Goal: Task Accomplishment & Management: Use online tool/utility

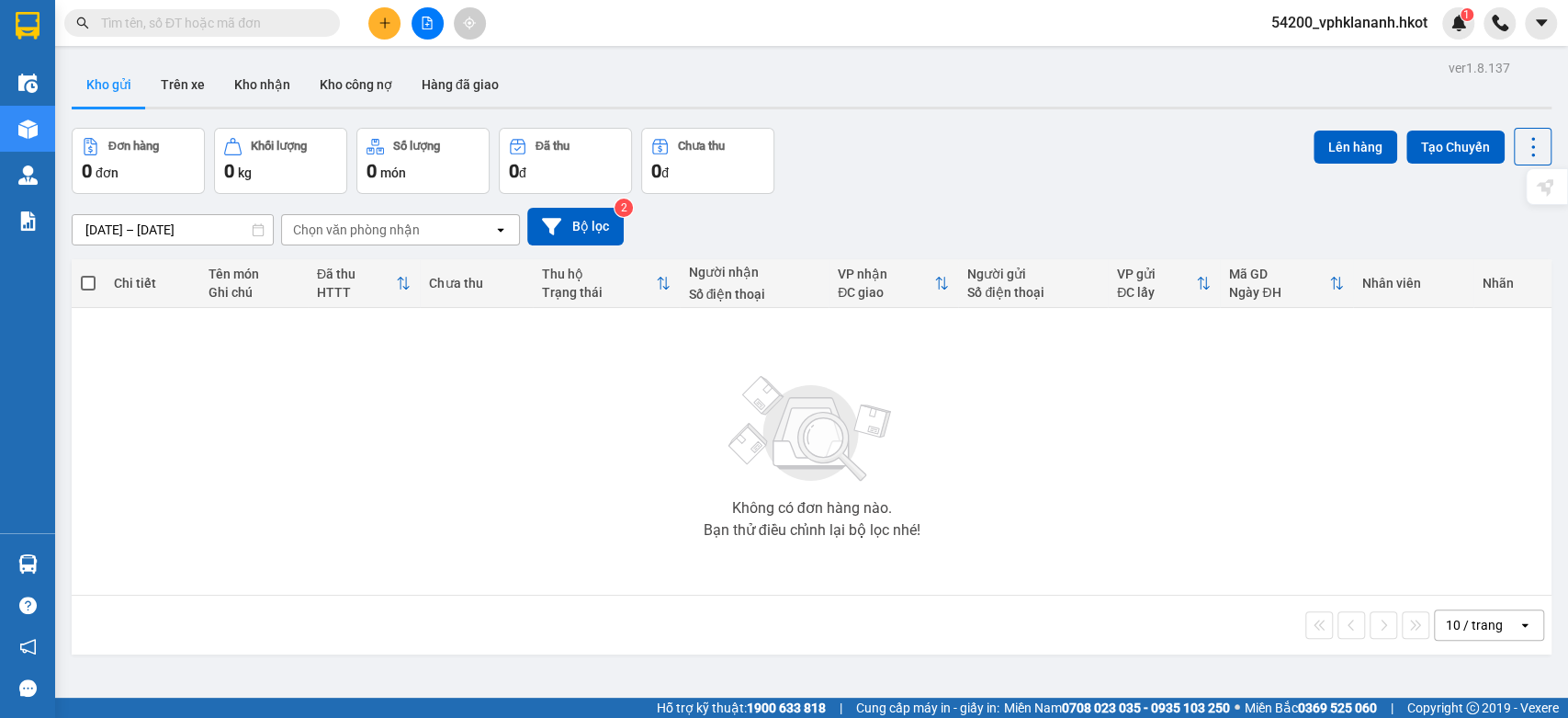
click at [169, 23] on input "text" at bounding box center [209, 23] width 217 height 20
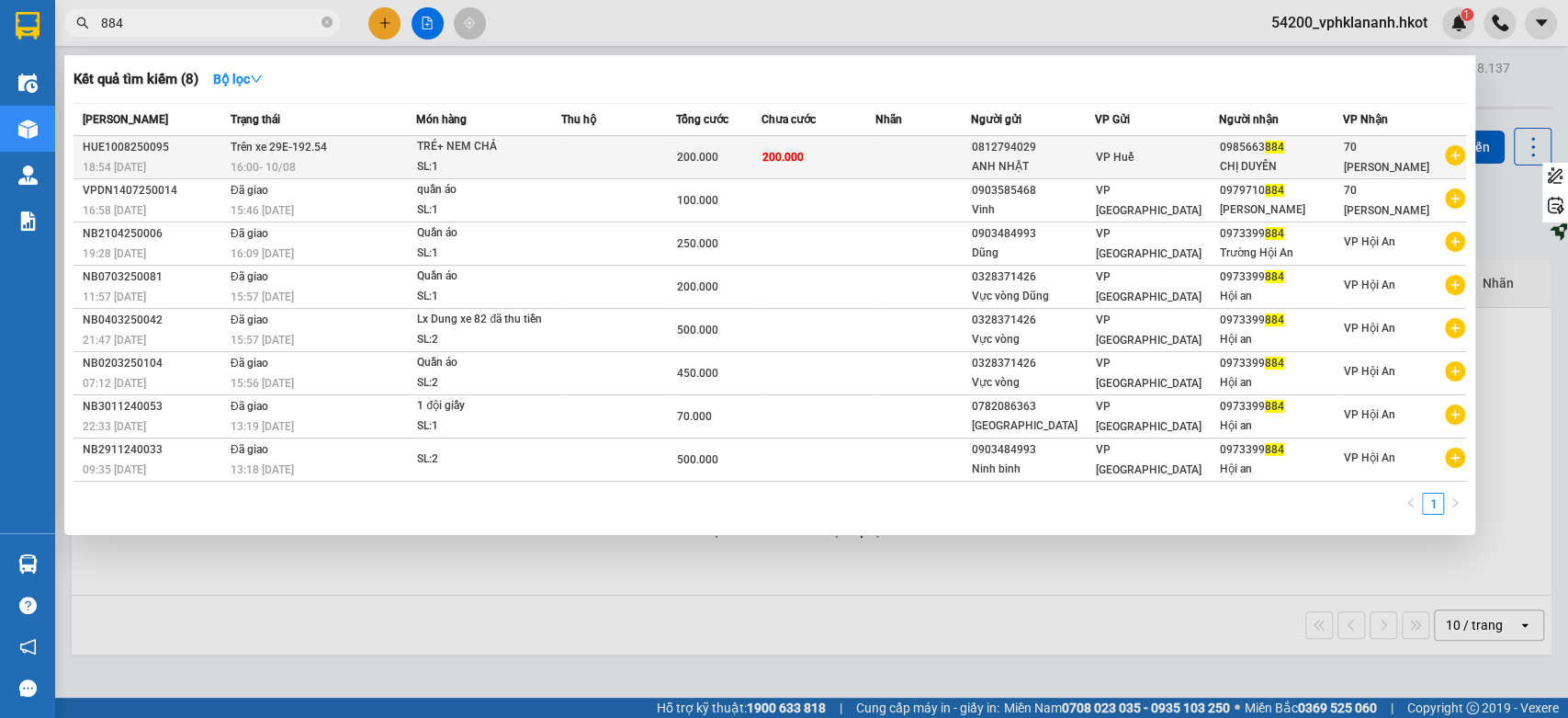
type input "884"
click at [463, 152] on div "TRÉ+ NEM CHẢ" at bounding box center [486, 147] width 138 height 20
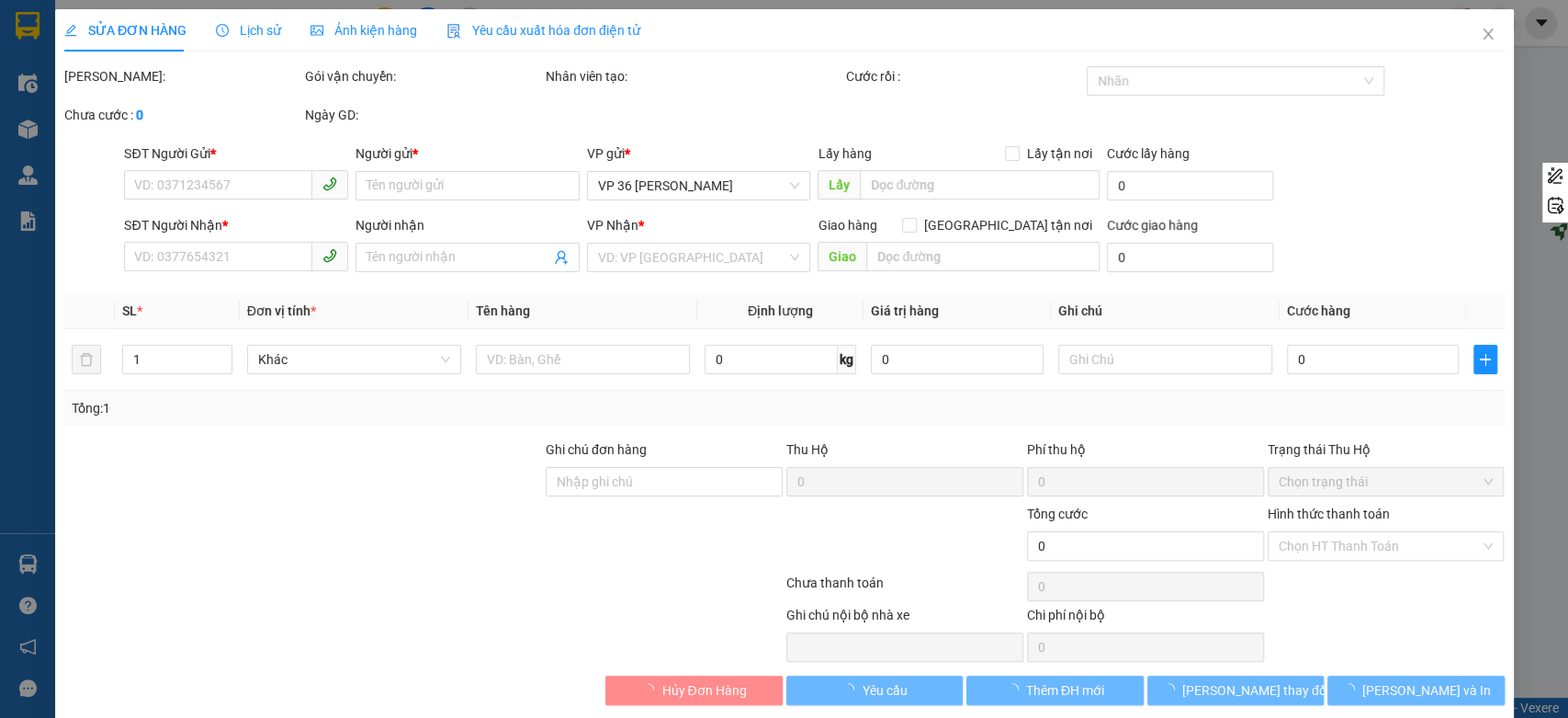
type input "0812794029"
type input "ANH NHẬT"
type input "0985663884"
type input "CHỊ DUYÊN"
type input "200.000"
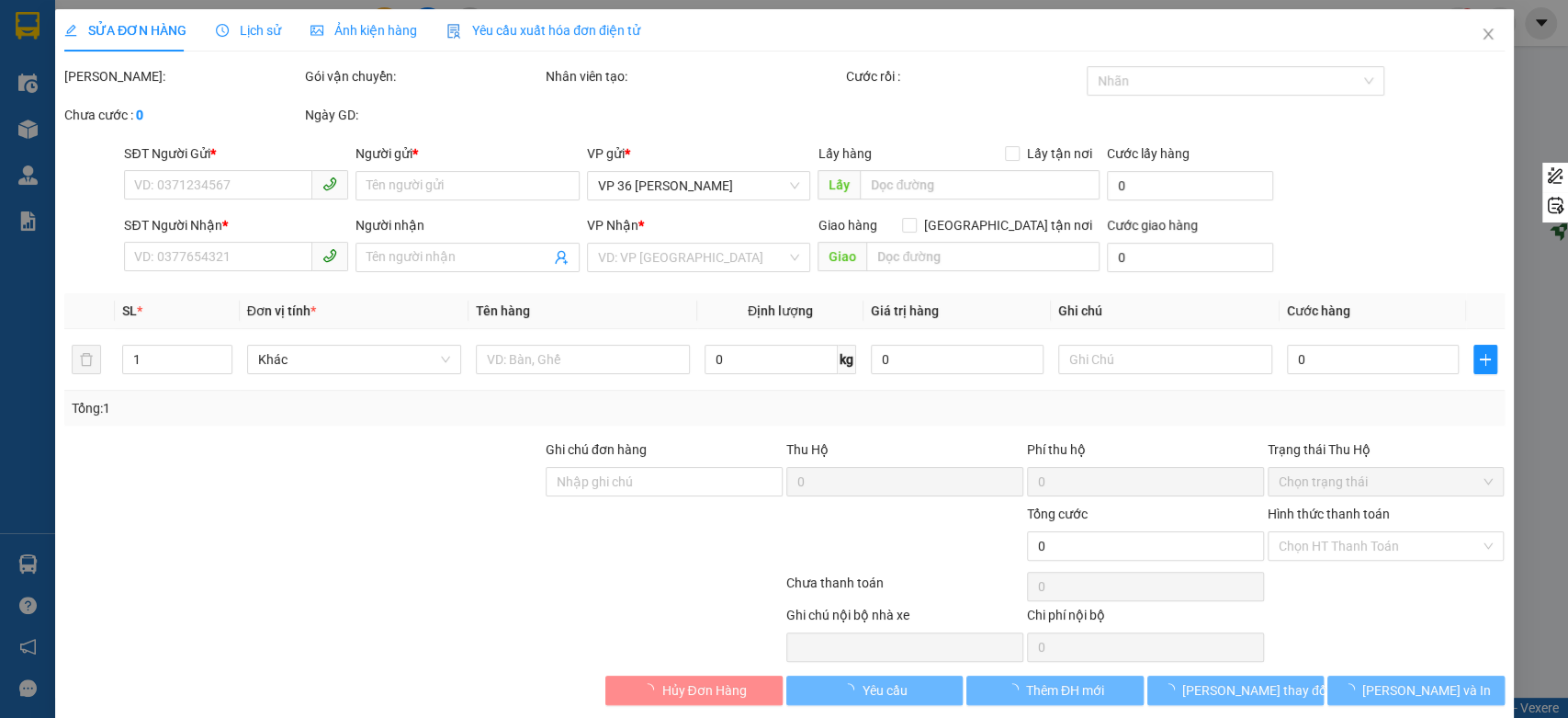
type input "200.000"
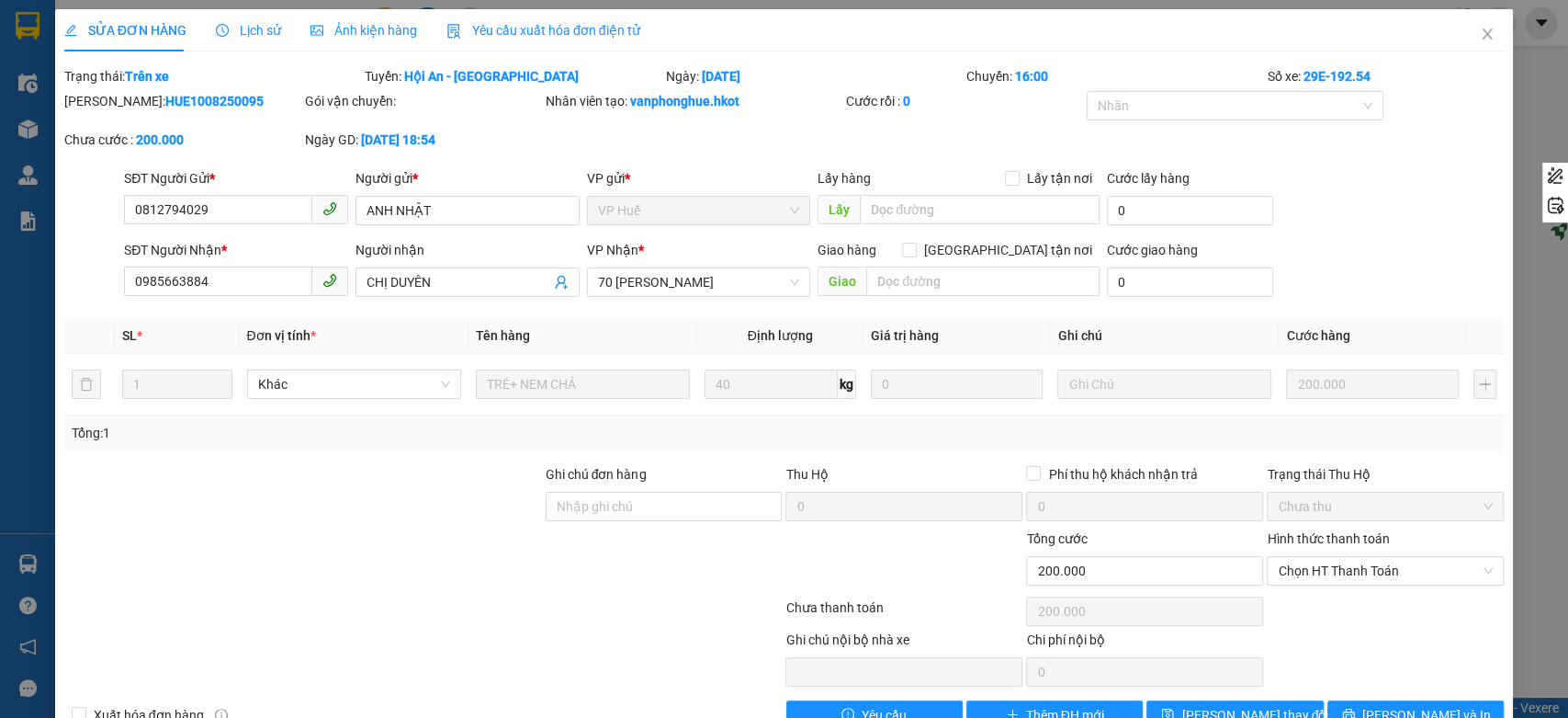
click at [1533, 540] on div "SỬA ĐƠN HÀNG Lịch sử Ảnh kiện hàng Yêu cầu xuất hóa đơn điện tử Total Paid Fee …" at bounding box center [784, 359] width 1568 height 718
click at [1463, 43] on span "Close" at bounding box center [1486, 34] width 51 height 51
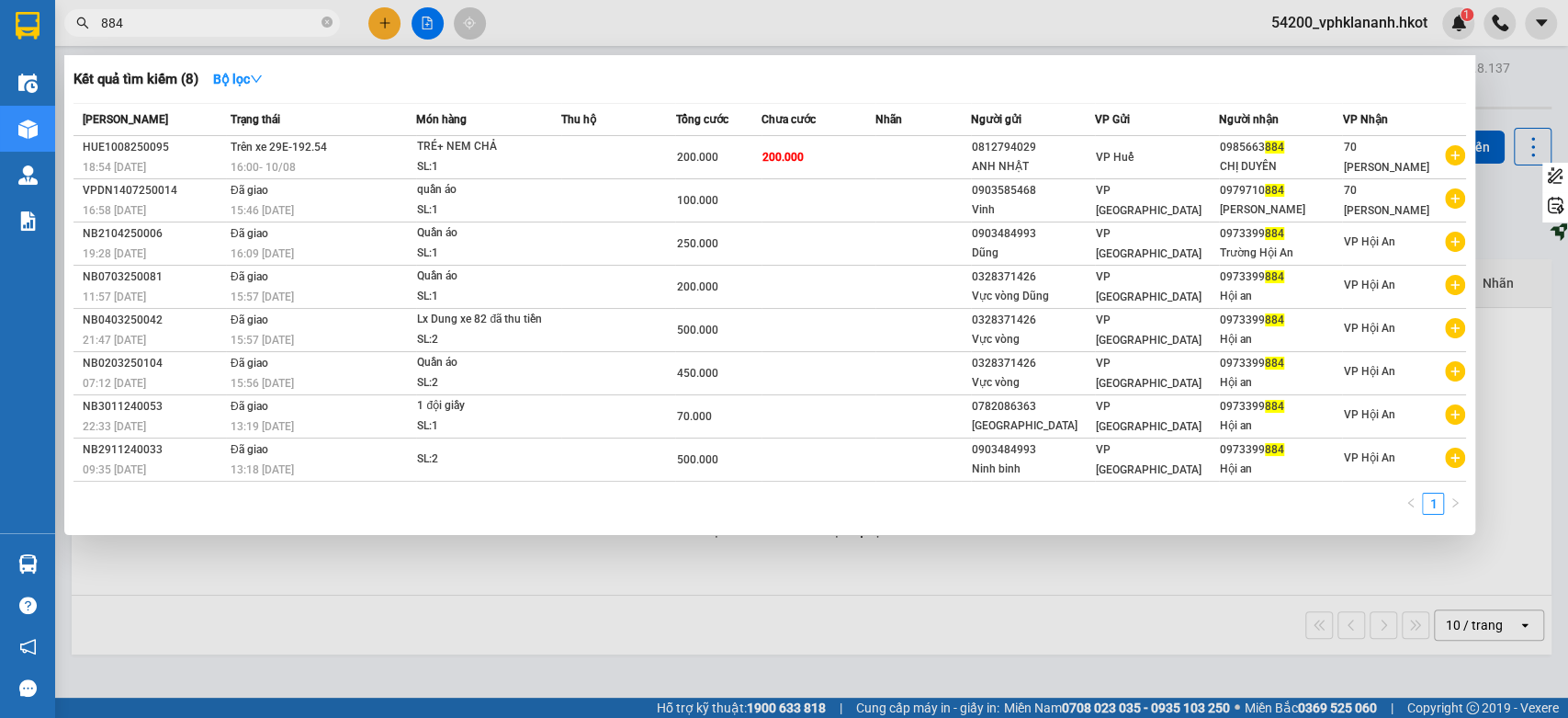
click at [139, 20] on input "884" at bounding box center [209, 23] width 217 height 20
click at [735, 614] on div at bounding box center [784, 359] width 1568 height 718
